Goal: Task Accomplishment & Management: Complete application form

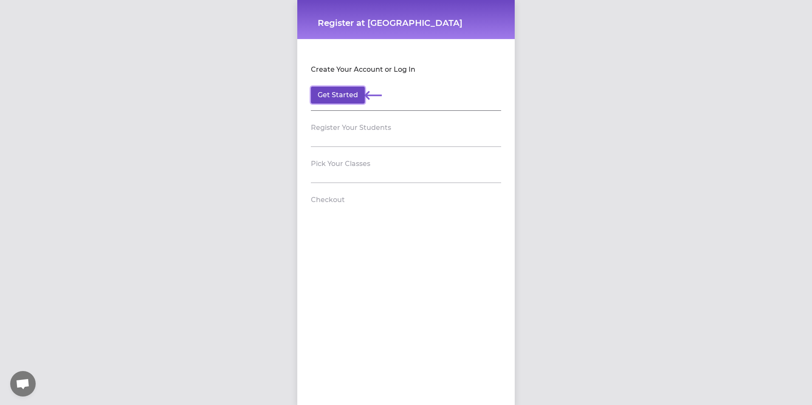
click at [331, 89] on button "Get Started" at bounding box center [338, 95] width 54 height 17
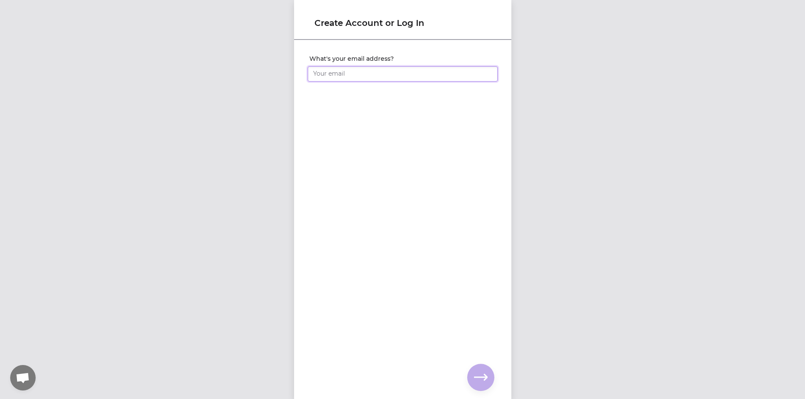
click at [337, 71] on input "What's your email address?" at bounding box center [403, 73] width 190 height 15
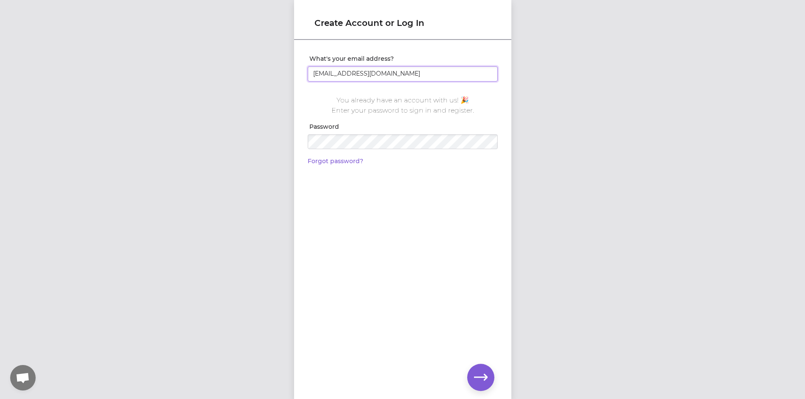
type input "[EMAIL_ADDRESS][DOMAIN_NAME]"
click at [481, 378] on icon "button" at bounding box center [481, 377] width 14 height 14
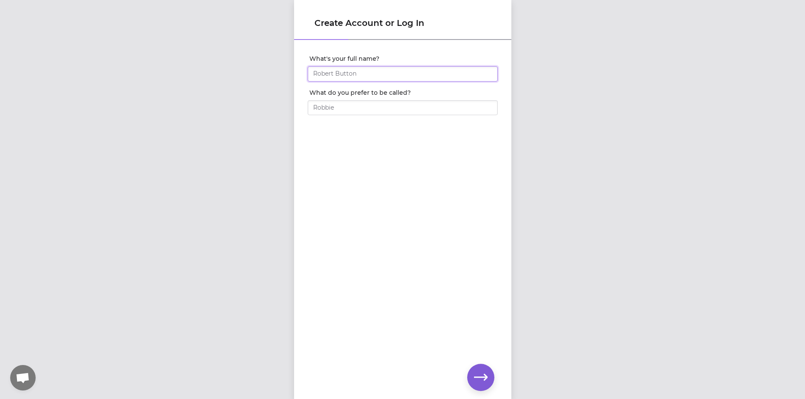
click at [378, 73] on input "What's your full name?" at bounding box center [403, 73] width 190 height 15
type input "[PERSON_NAME]"
click at [415, 109] on input "What do you prefer to be called?" at bounding box center [403, 107] width 190 height 15
type input "[PERSON_NAME]"
click at [483, 381] on icon "button" at bounding box center [481, 377] width 14 height 14
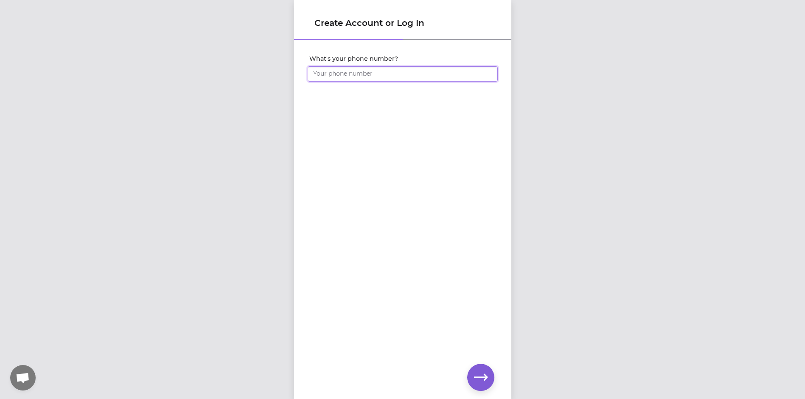
click at [362, 68] on input "What's your phone number?" at bounding box center [403, 73] width 190 height 15
type input "[PHONE_NUMBER]"
click at [483, 382] on icon "button" at bounding box center [481, 377] width 14 height 14
